Goal: Check status: Check status

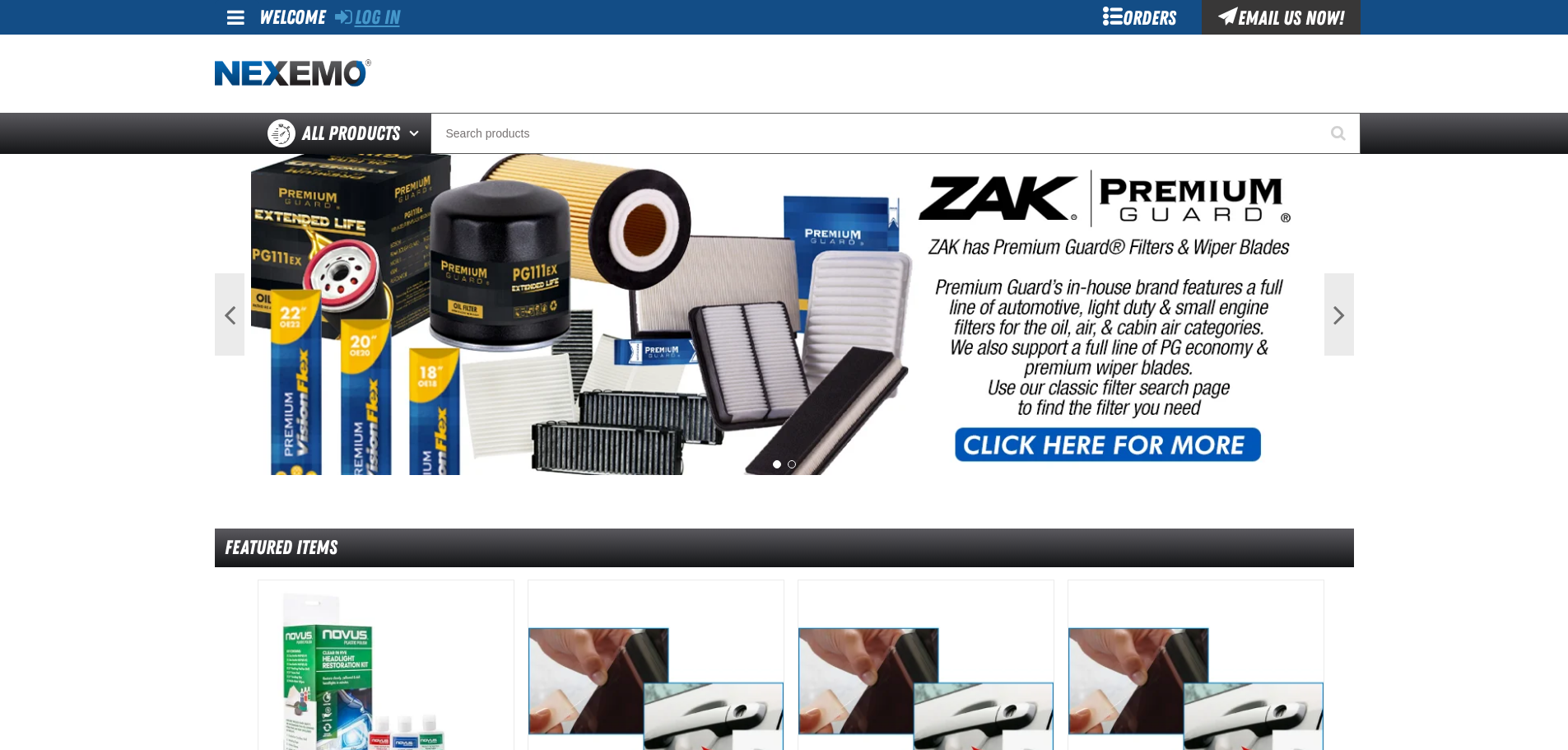
click at [383, 20] on link "Log In" at bounding box center [367, 18] width 65 height 23
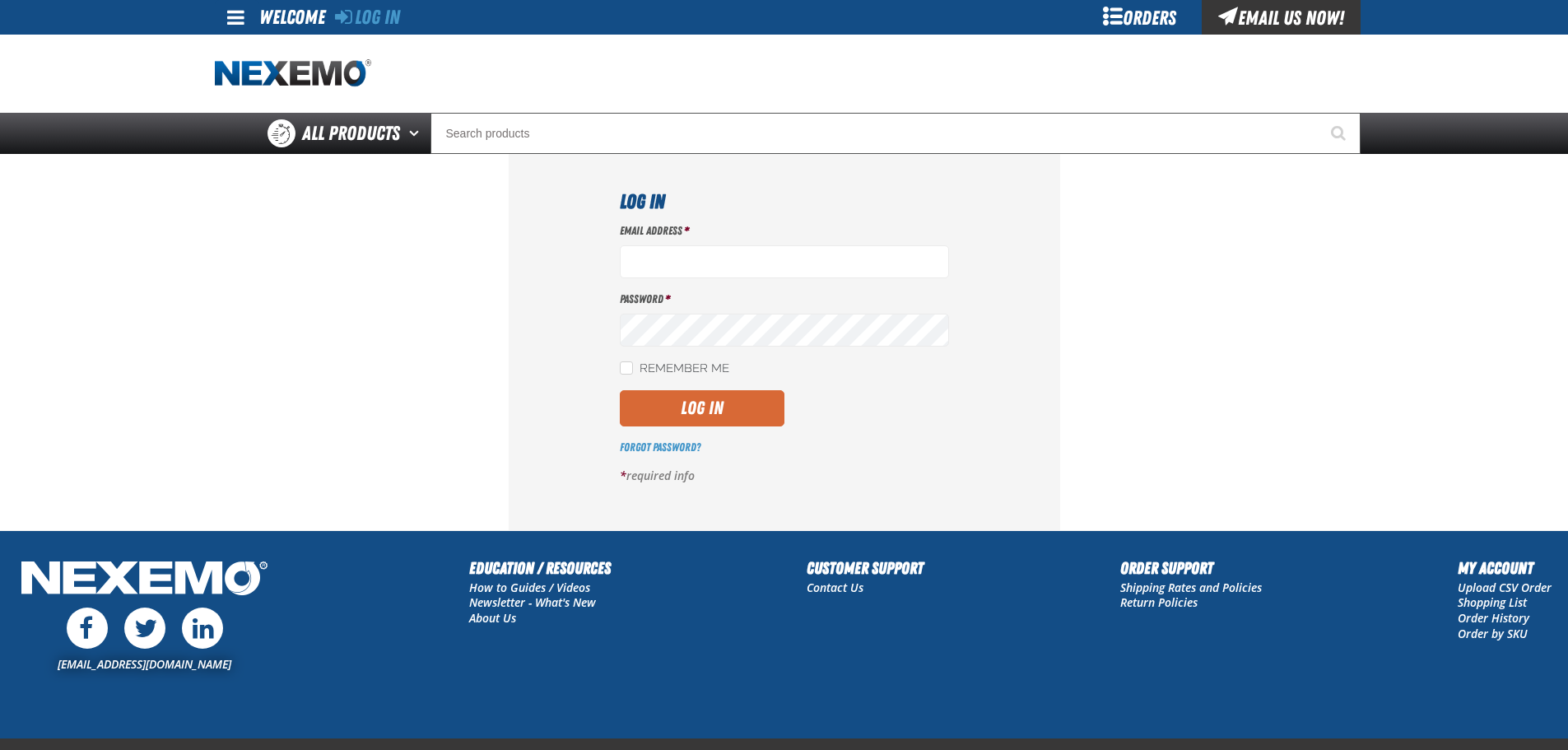
type input "bgambriel@vtaig.com"
click at [714, 415] on button "Log In" at bounding box center [702, 407] width 165 height 36
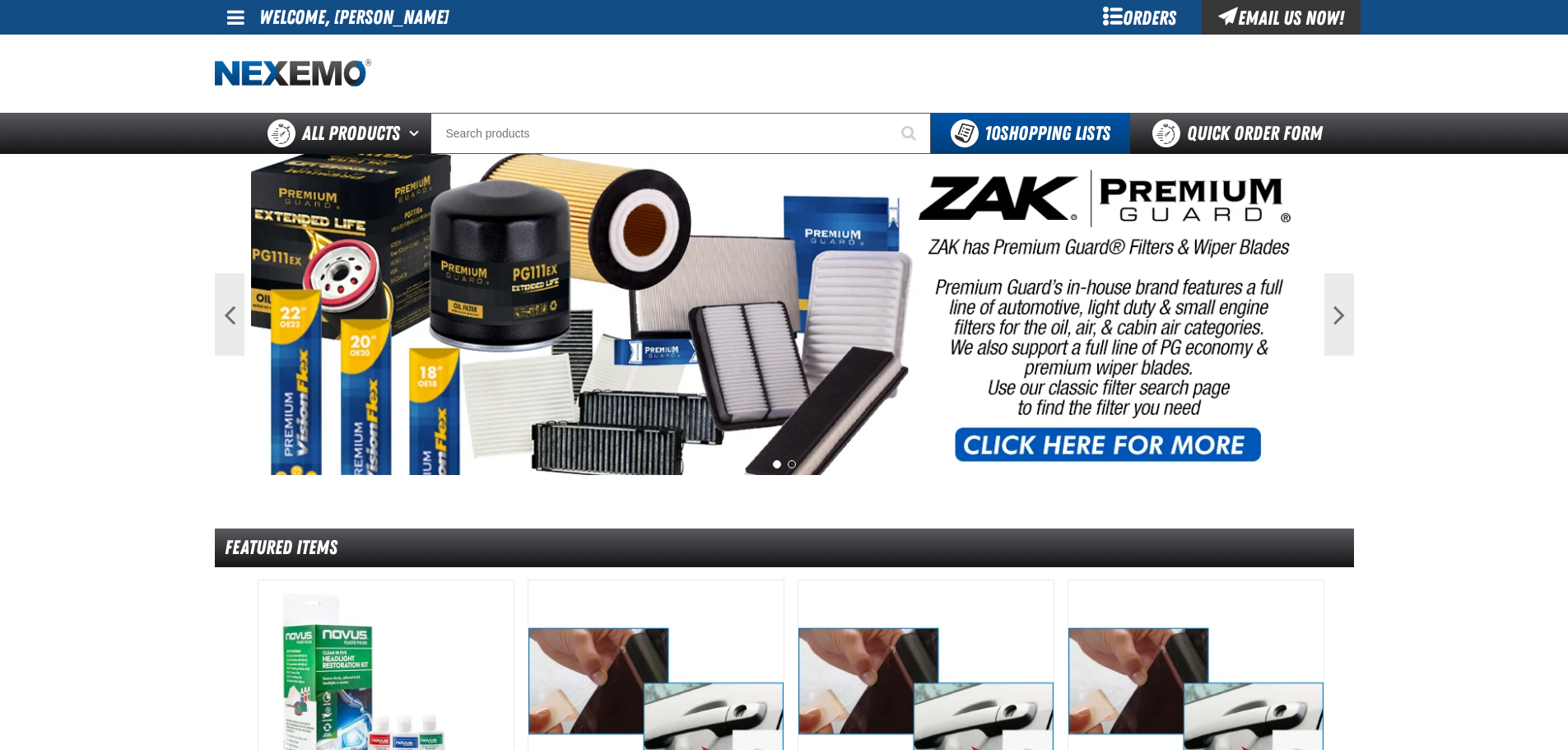
click at [238, 17] on span at bounding box center [236, 18] width 18 height 20
click at [270, 46] on link "My Account My Account" at bounding box center [259, 49] width 73 height 16
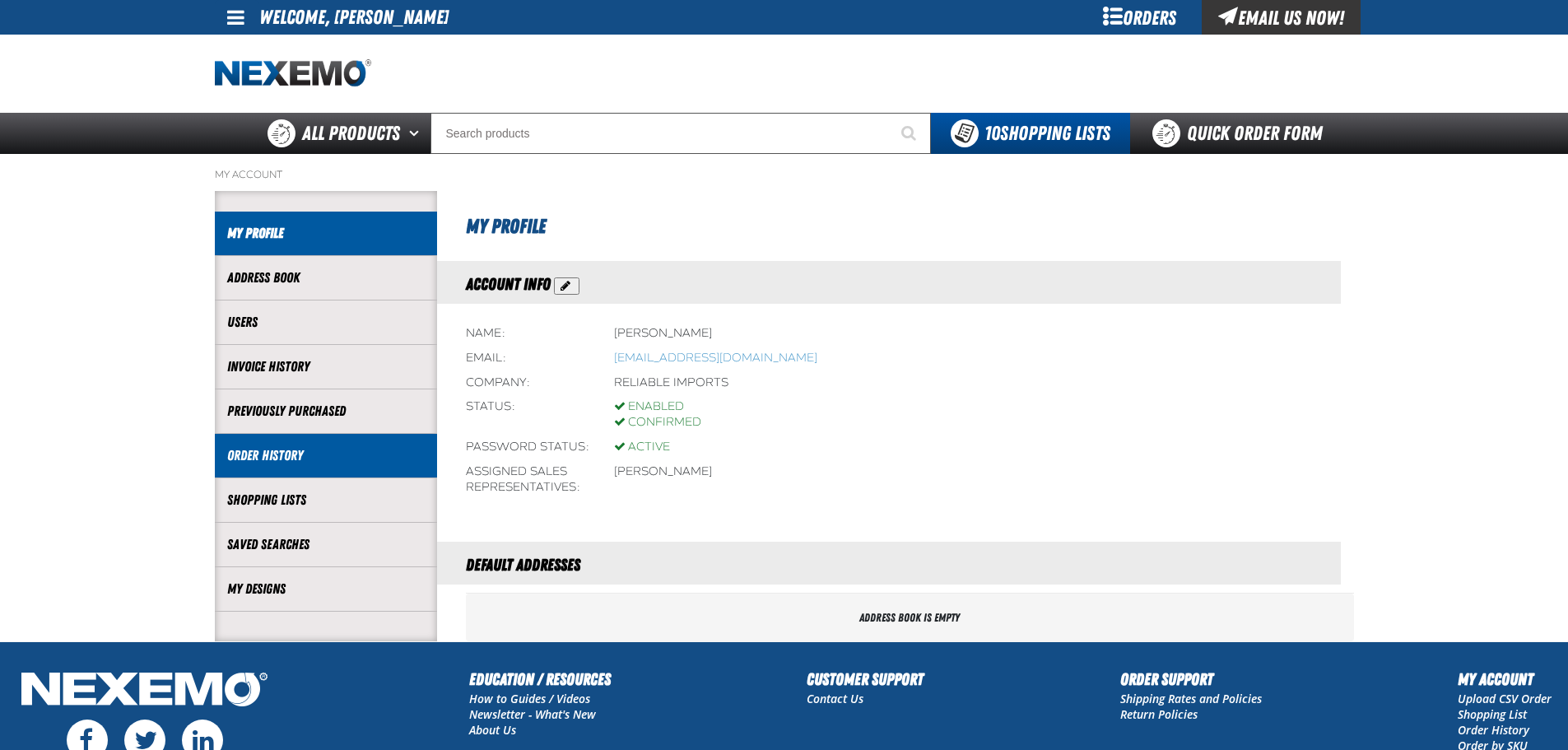
click at [302, 448] on link "Order History" at bounding box center [326, 455] width 197 height 19
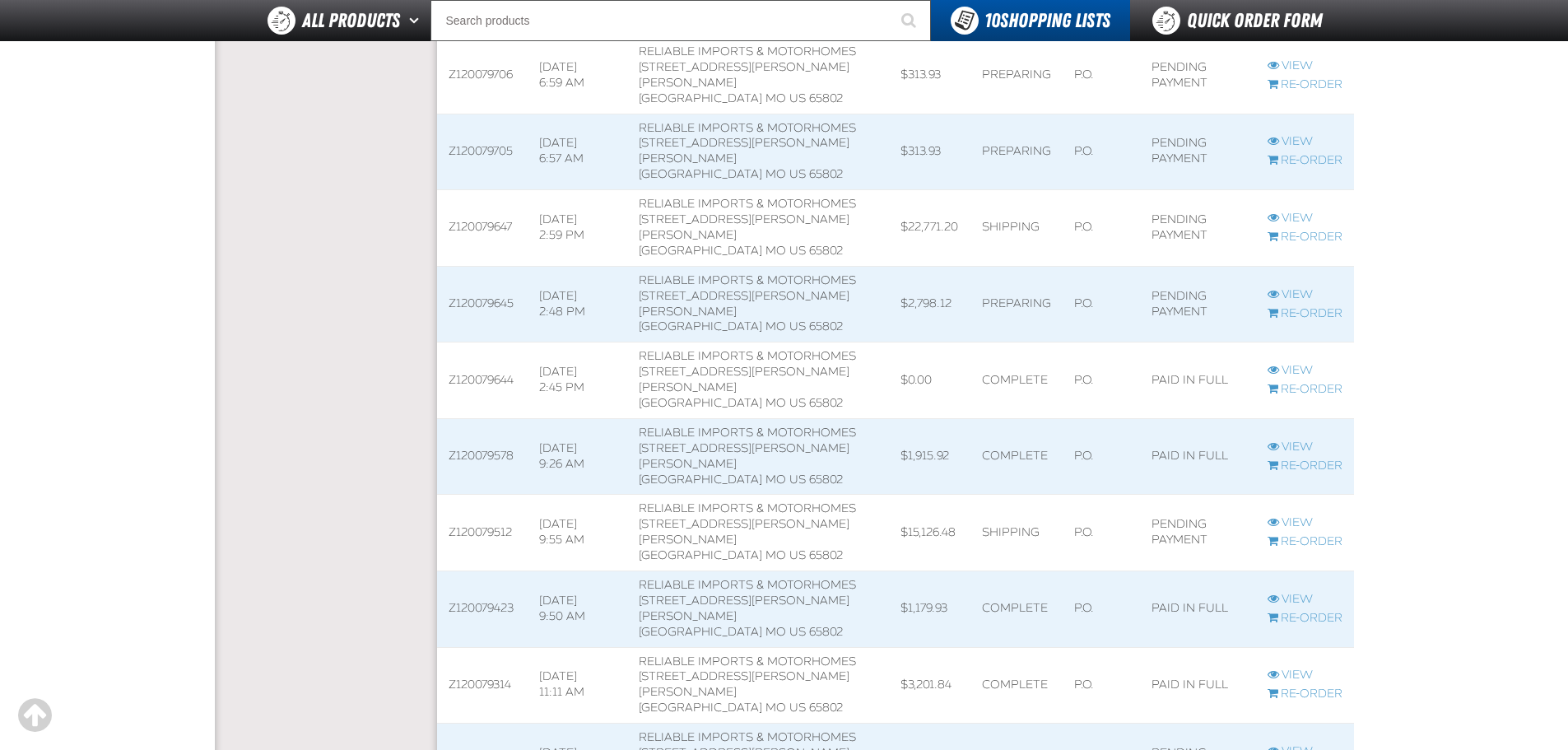
scroll to position [576, 0]
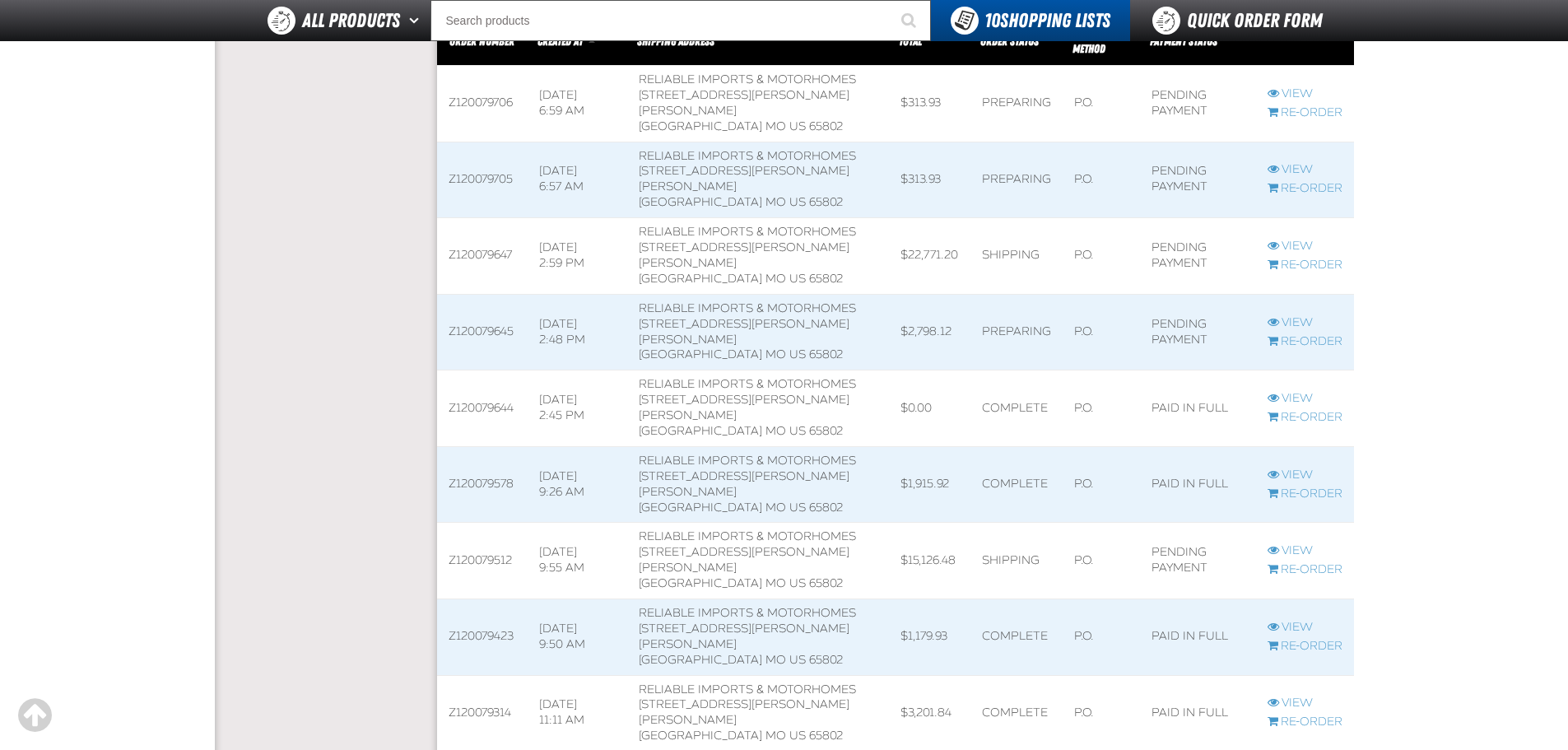
click at [1076, 279] on span at bounding box center [1102, 256] width 78 height 76
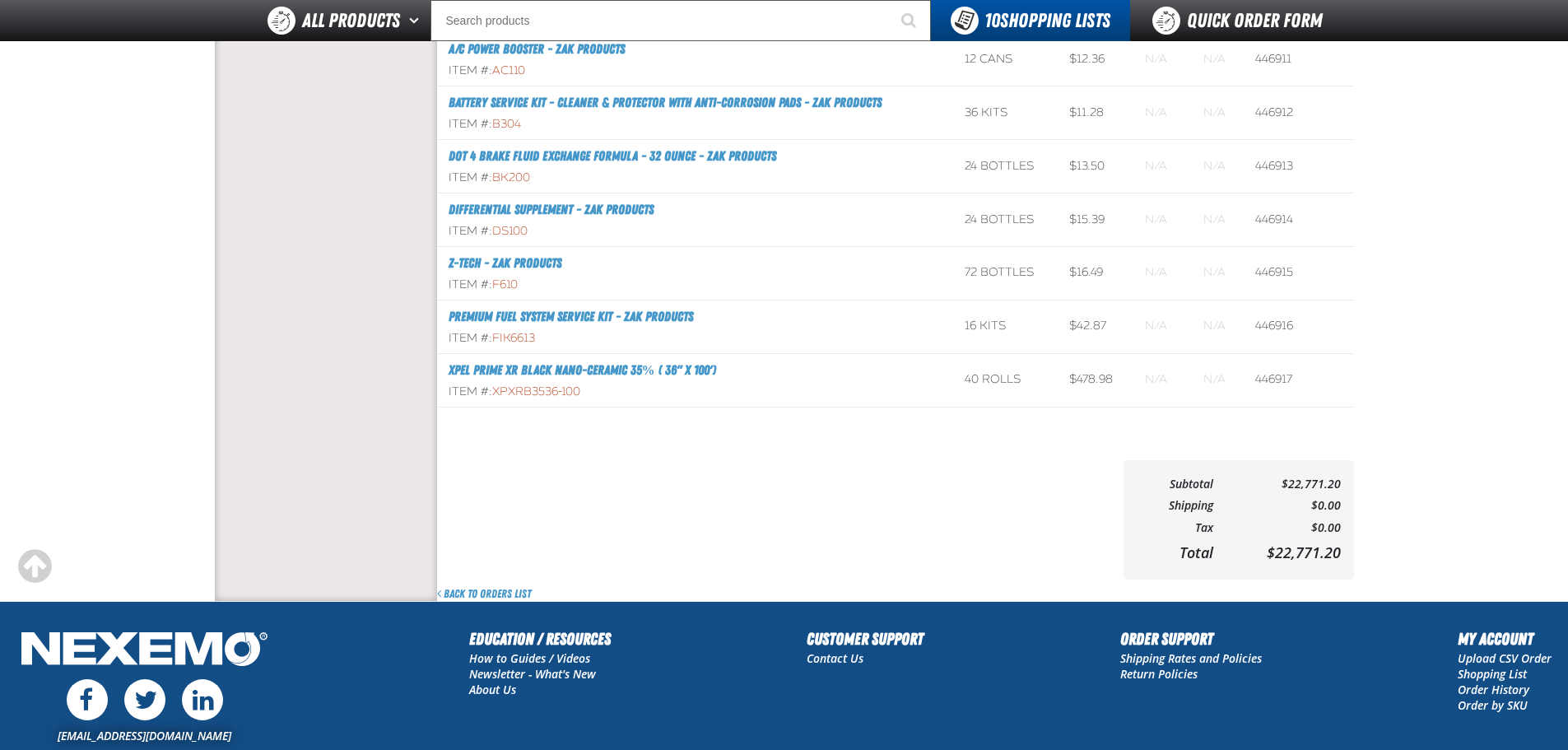
scroll to position [905, 0]
